Goal: Task Accomplishment & Management: Use online tool/utility

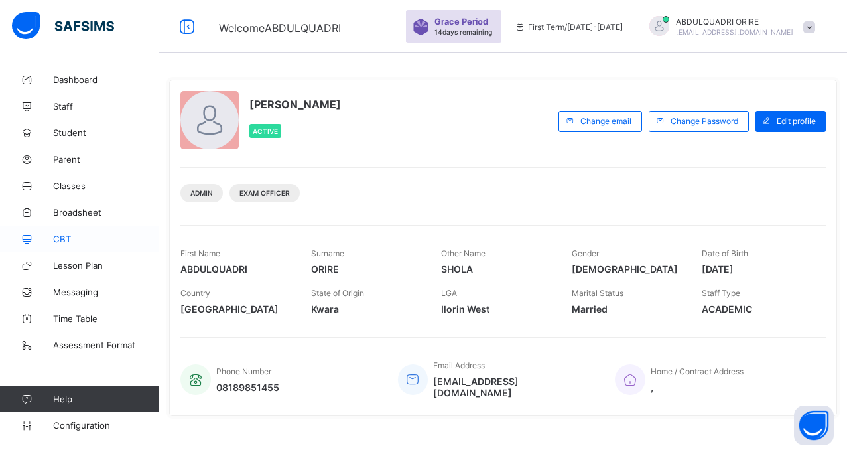
click at [64, 241] on span "CBT" at bounding box center [106, 238] width 106 height 11
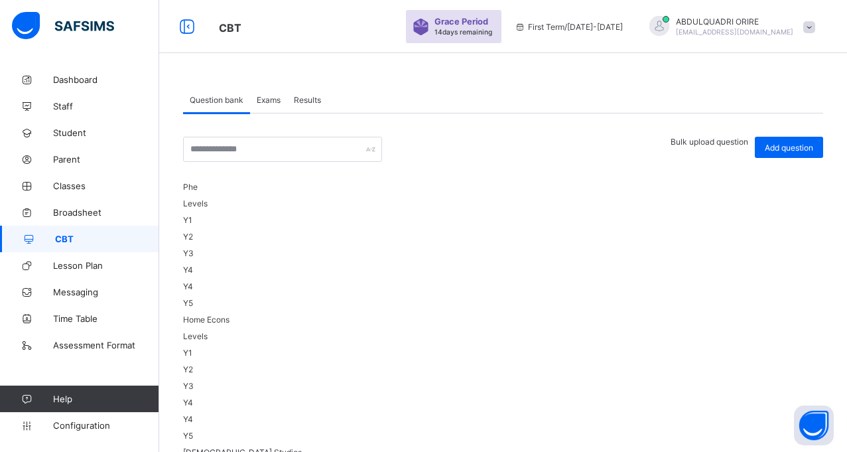
click at [273, 93] on div "Exams" at bounding box center [268, 99] width 37 height 27
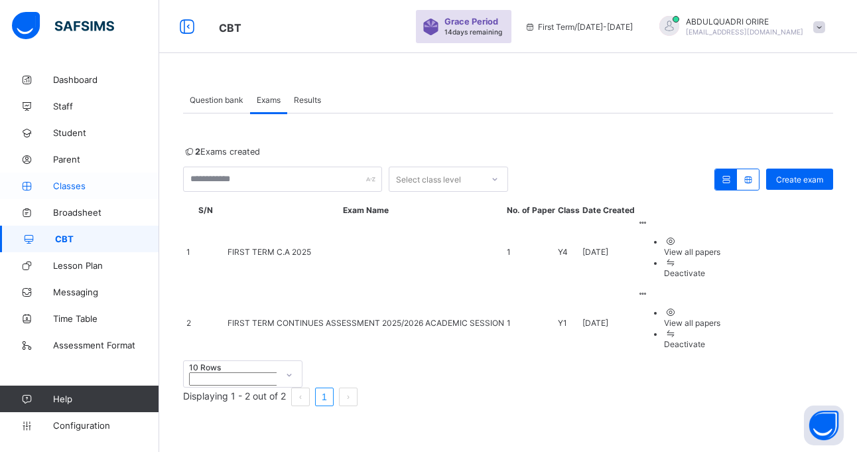
click at [65, 182] on span "Classes" at bounding box center [106, 185] width 106 height 11
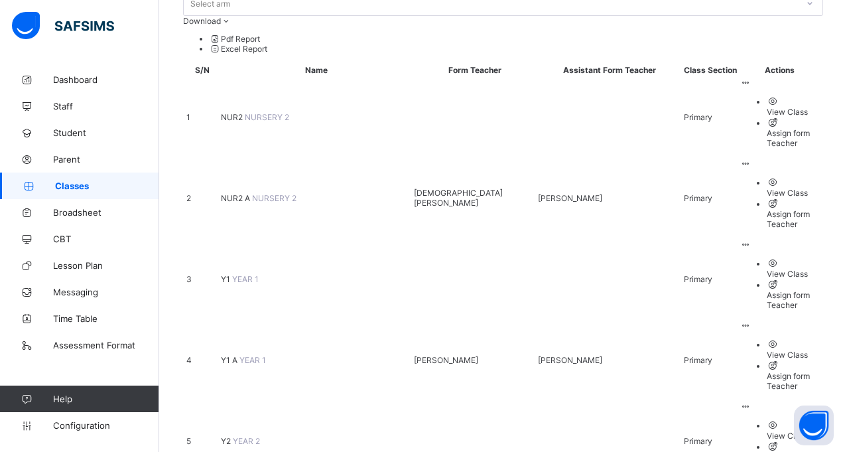
scroll to position [168, 0]
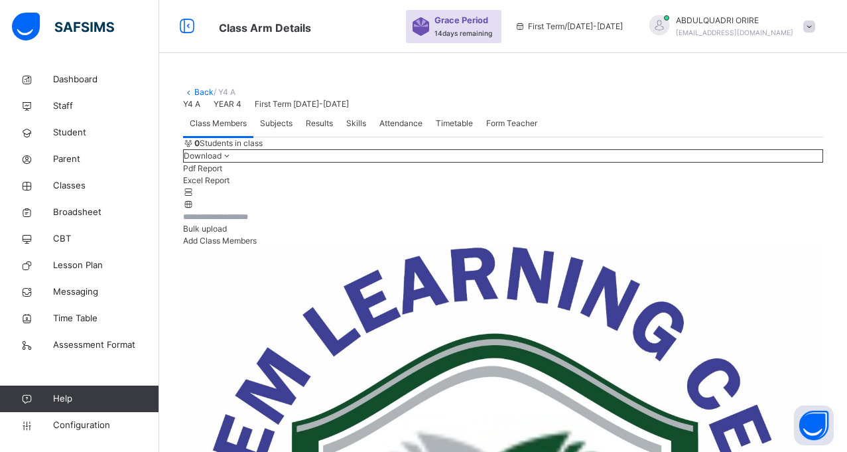
click at [269, 129] on span "Subjects" at bounding box center [276, 123] width 32 height 12
click at [327, 129] on span "Results" at bounding box center [319, 123] width 27 height 12
click at [229, 129] on span "Class Members" at bounding box center [218, 123] width 57 height 12
click at [204, 91] on link "Back" at bounding box center [203, 92] width 19 height 10
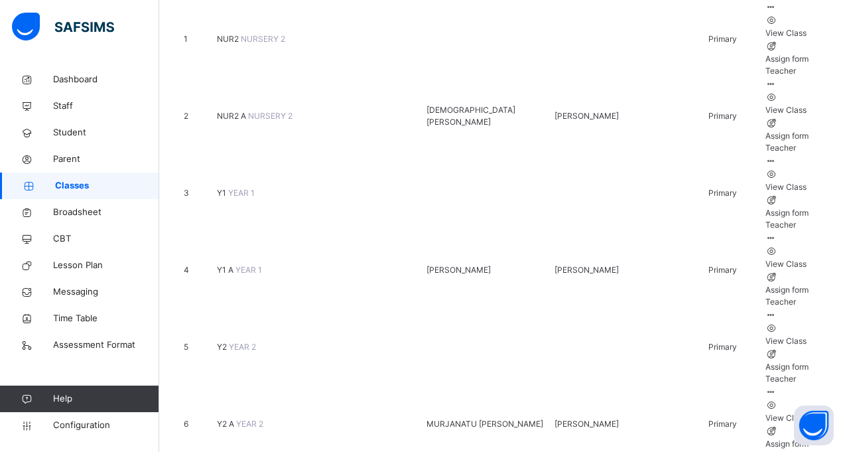
scroll to position [235, 0]
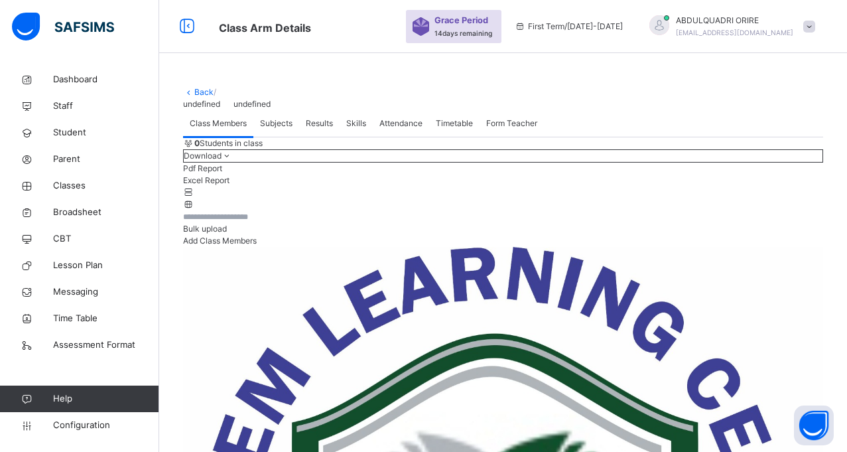
click at [425, 149] on div "0 Students in class" at bounding box center [503, 143] width 640 height 12
click at [84, 419] on span "Configuration" at bounding box center [105, 424] width 105 height 13
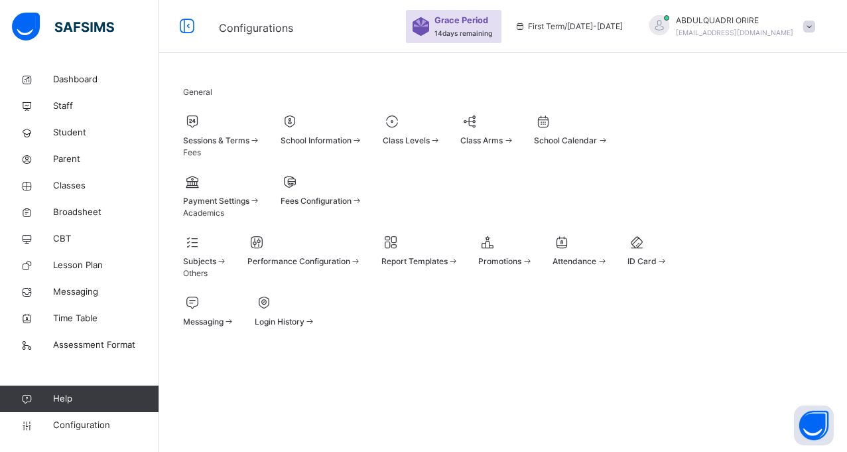
click at [521, 266] on span "Promotions" at bounding box center [499, 261] width 43 height 10
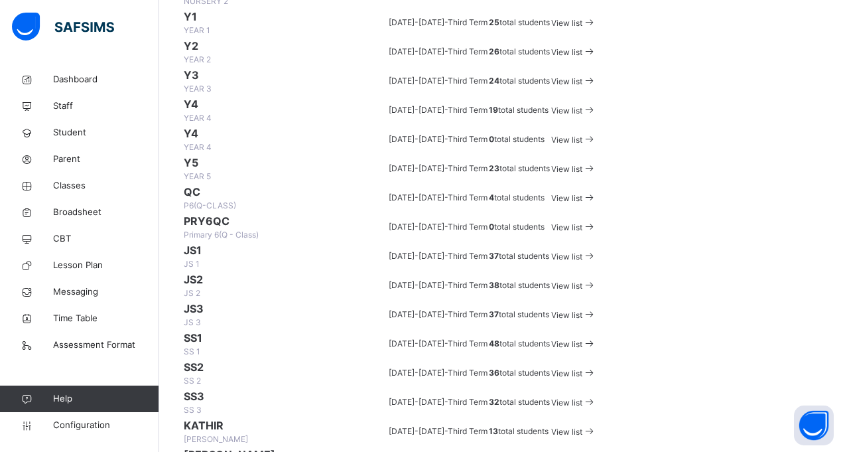
scroll to position [150, 0]
click at [582, 27] on span "View list" at bounding box center [566, 22] width 31 height 10
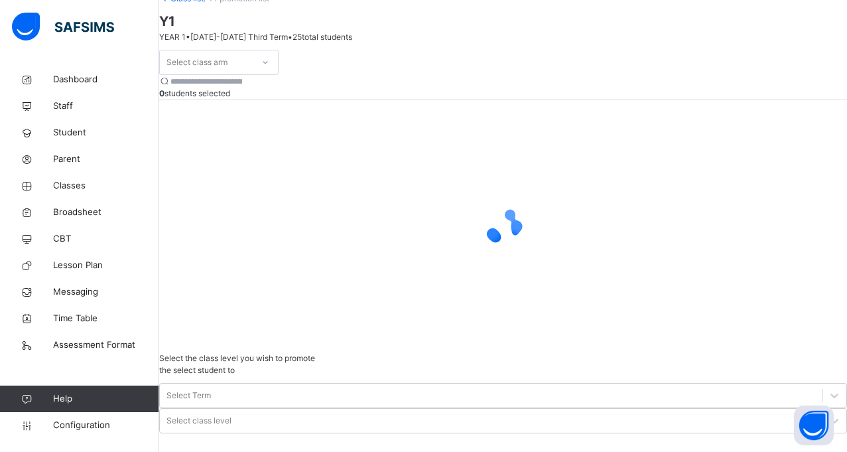
scroll to position [113, 0]
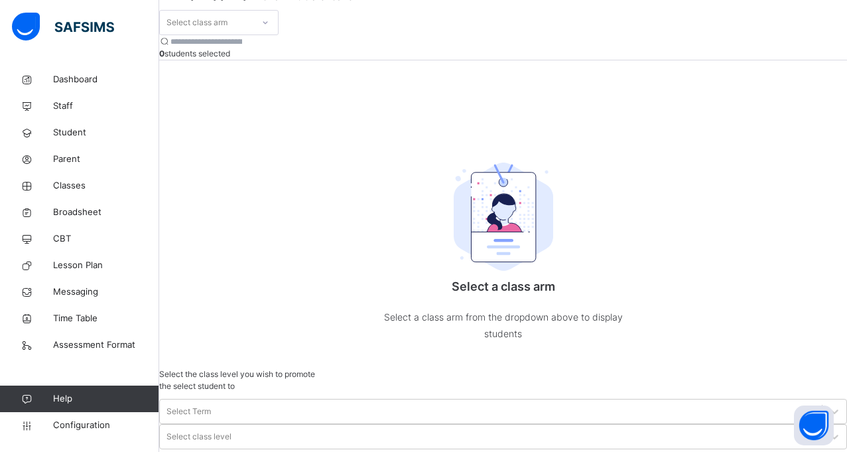
click at [286, 125] on div "Select class arm 0 students selected Select a class arm Select a class arm from…" at bounding box center [503, 189] width 688 height 358
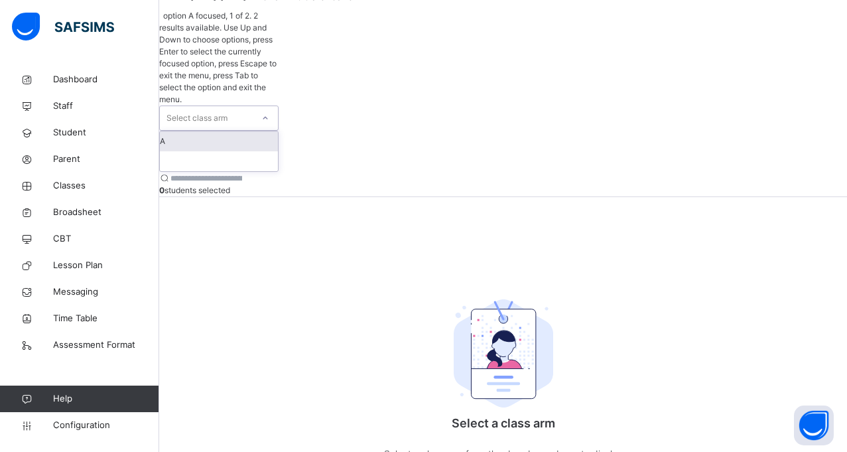
click at [269, 111] on icon at bounding box center [265, 117] width 8 height 13
click at [236, 131] on div "A" at bounding box center [219, 141] width 118 height 20
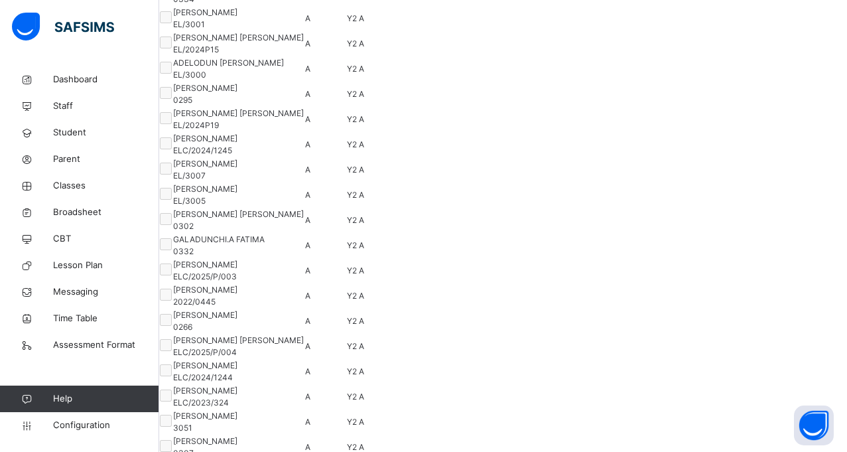
scroll to position [0, 0]
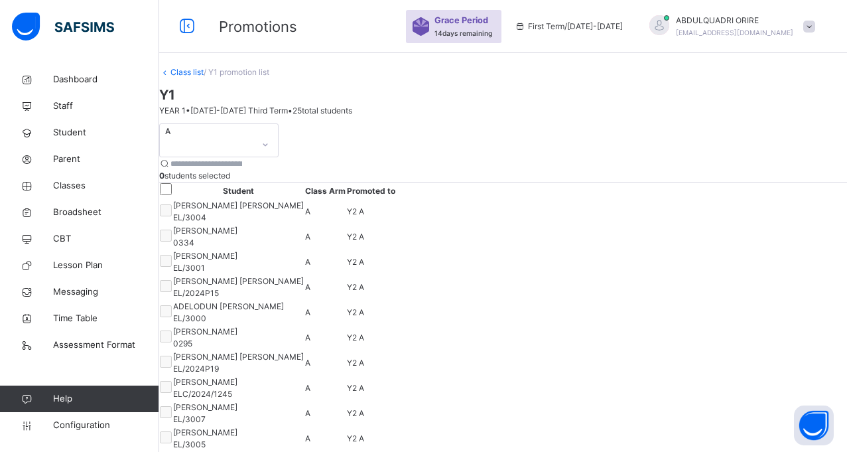
click at [204, 77] on link "Class list" at bounding box center [186, 72] width 33 height 10
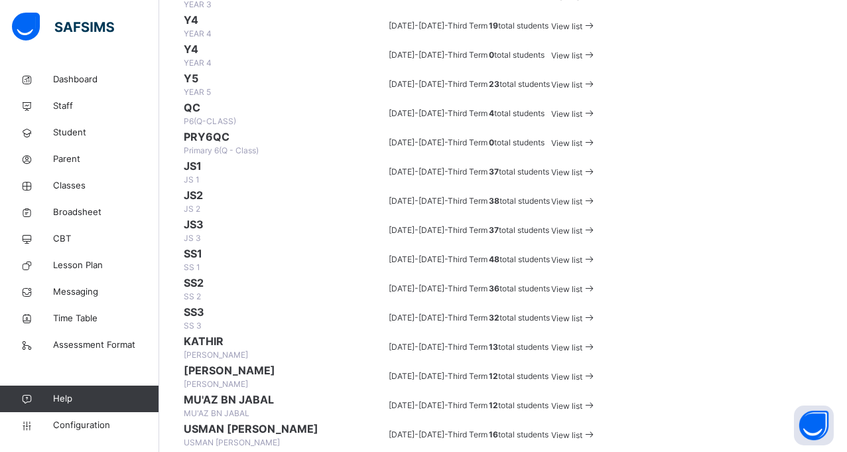
scroll to position [228, 0]
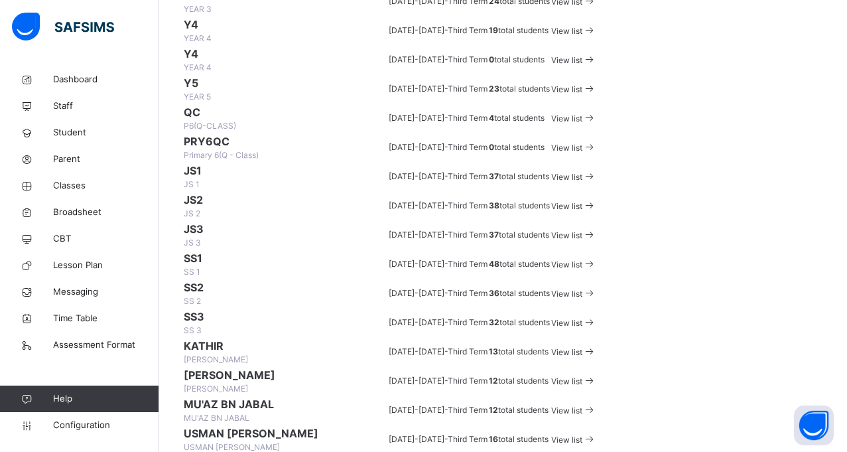
click at [596, 38] on div "View list" at bounding box center [573, 30] width 45 height 15
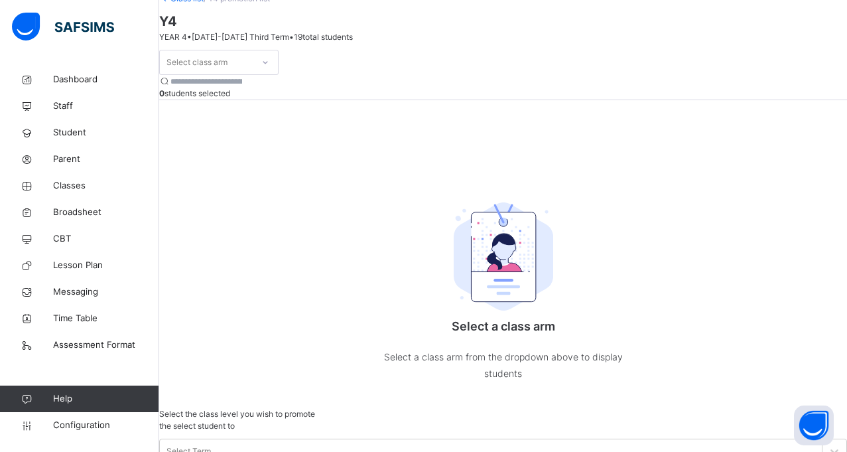
scroll to position [113, 0]
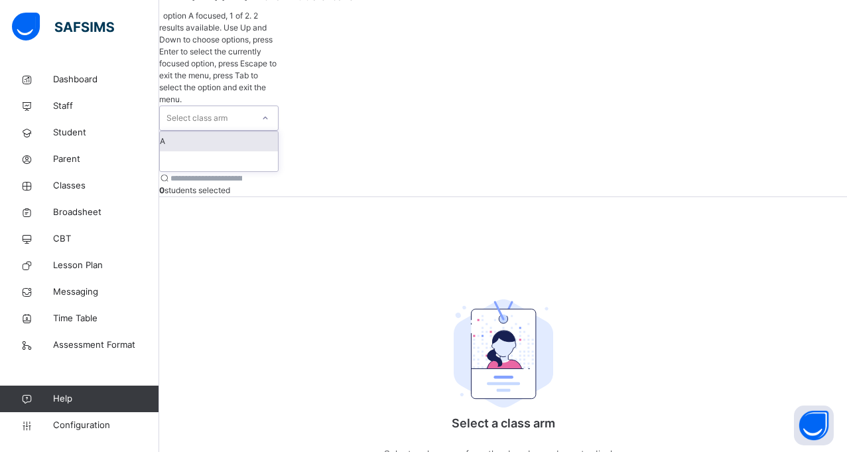
click at [269, 111] on icon at bounding box center [265, 117] width 8 height 13
click at [244, 131] on div "A" at bounding box center [219, 141] width 118 height 20
